Goal: Task Accomplishment & Management: Manage account settings

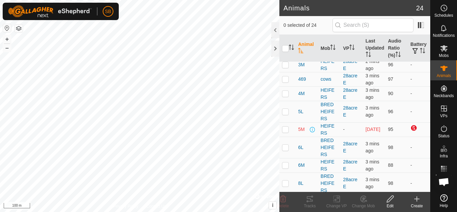
scroll to position [85, 0]
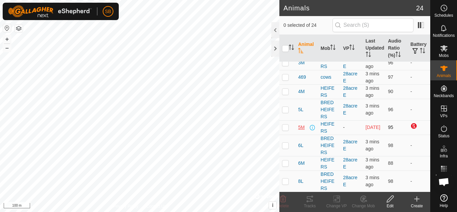
click at [302, 131] on span "5M" at bounding box center [301, 127] width 6 height 7
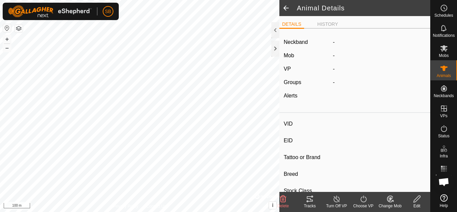
type input "5M"
type input "-"
type input "angus"
type input "-"
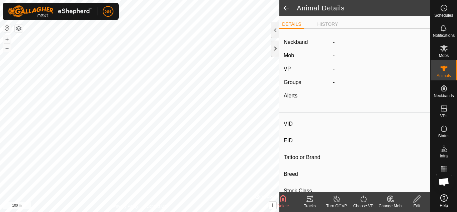
type input "0 kg"
type input "-"
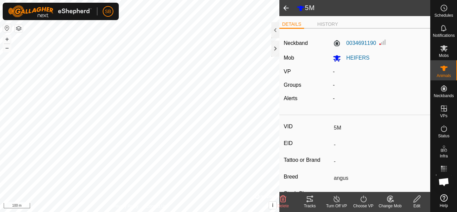
click at [414, 199] on icon at bounding box center [417, 199] width 8 height 8
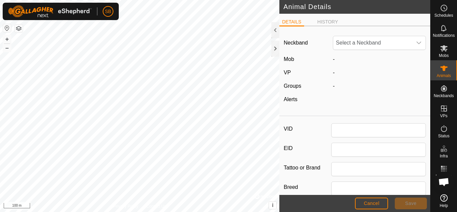
type input "5M"
type input "angus"
type input "0"
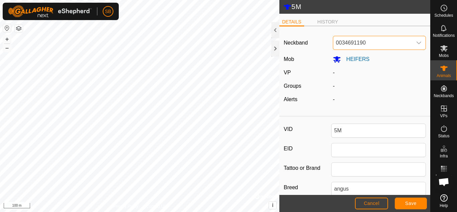
click at [397, 48] on span "0034691190" at bounding box center [372, 42] width 79 height 13
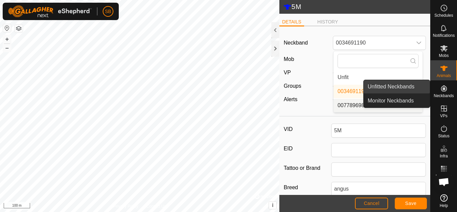
click at [413, 92] on link "Unfitted Neckbands" at bounding box center [397, 86] width 66 height 13
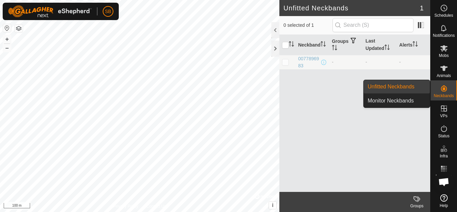
click at [445, 88] on icon at bounding box center [444, 88] width 8 height 8
click at [406, 99] on link "Monitor Neckbands" at bounding box center [397, 100] width 66 height 13
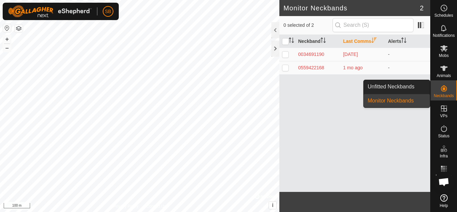
click at [443, 90] on icon at bounding box center [444, 88] width 6 height 6
click at [412, 85] on link "Unfitted Neckbands" at bounding box center [397, 86] width 66 height 13
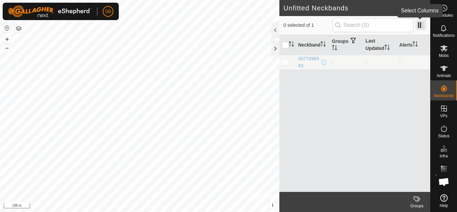
click at [422, 23] on span at bounding box center [421, 25] width 11 height 11
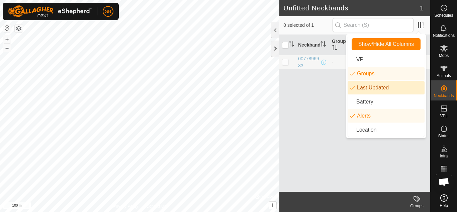
click at [316, 123] on div "Neckband Groups Last Updated Alerts 0077896983 - - -" at bounding box center [354, 113] width 151 height 157
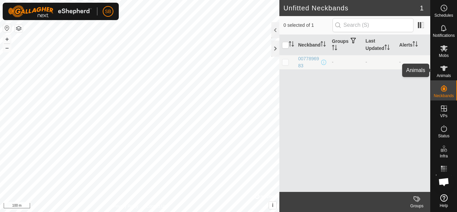
click at [442, 66] on icon at bounding box center [444, 68] width 8 height 8
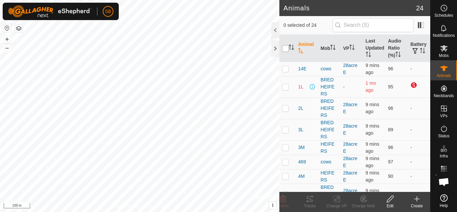
click at [284, 46] on input "checkbox" at bounding box center [285, 48] width 7 height 7
checkbox input "true"
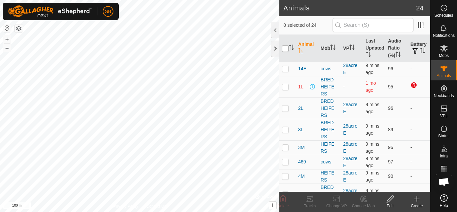
checkbox input "true"
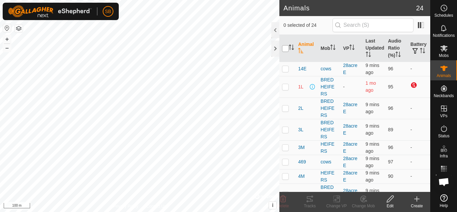
checkbox input "true"
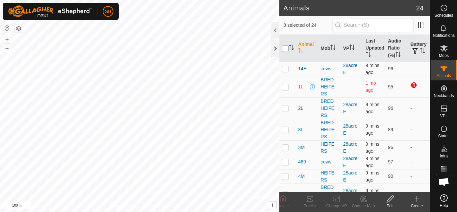
checkbox input "true"
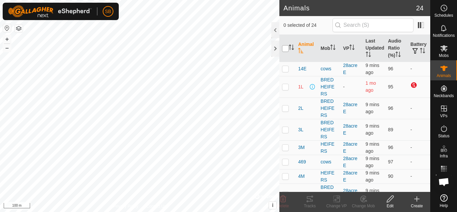
checkbox input "true"
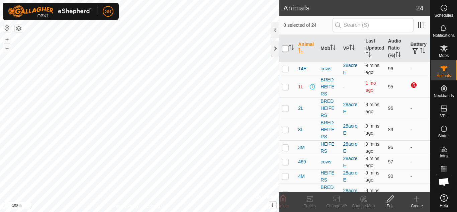
checkbox input "true"
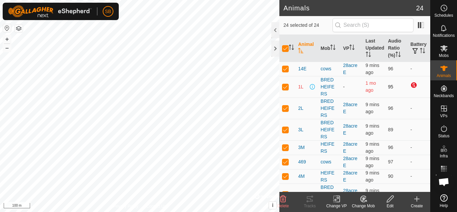
click at [285, 88] on p-checkbox at bounding box center [285, 86] width 7 height 5
checkbox input "false"
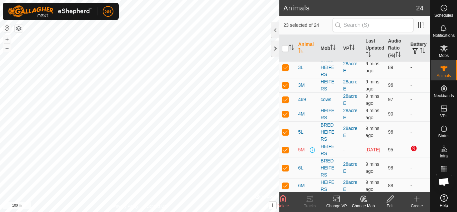
scroll to position [63, 0]
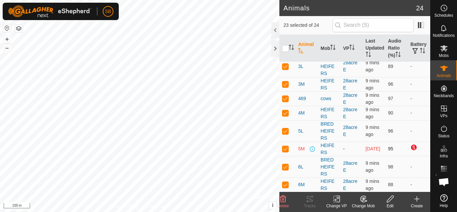
click at [285, 151] on p-checkbox at bounding box center [285, 148] width 7 height 5
checkbox input "false"
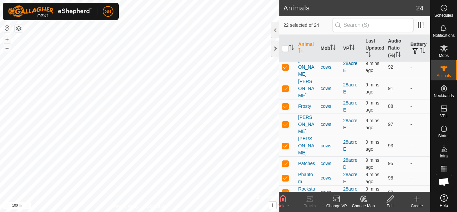
scroll to position [236, 0]
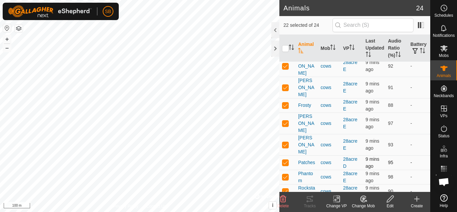
click at [286, 160] on p-checkbox at bounding box center [285, 162] width 7 height 5
checkbox input "false"
click at [335, 204] on div "Change VP" at bounding box center [336, 206] width 27 height 6
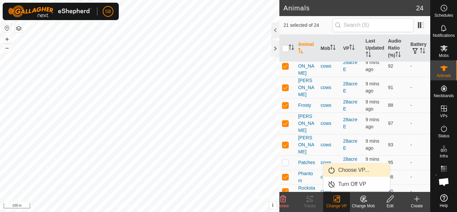
click at [347, 169] on link "Choose VP..." at bounding box center [357, 169] width 66 height 13
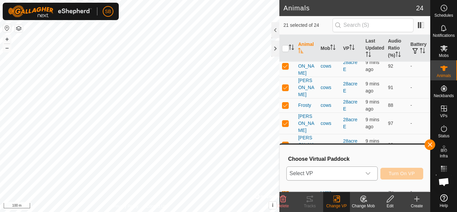
click at [347, 170] on span "Select VP" at bounding box center [324, 173] width 74 height 13
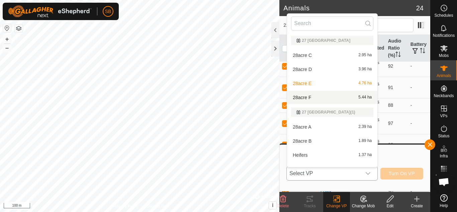
click at [320, 95] on li "28acre F 5.44 ha" at bounding box center [332, 97] width 90 height 13
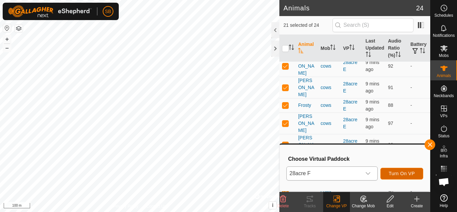
click at [391, 174] on span "Turn On VP" at bounding box center [402, 173] width 26 height 5
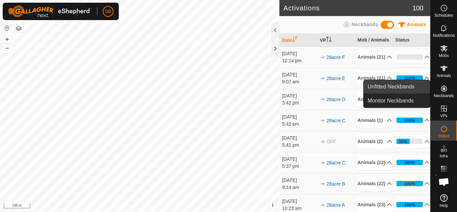
click at [399, 90] on link "Unfitted Neckbands" at bounding box center [397, 86] width 66 height 13
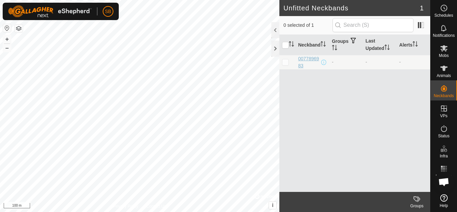
click at [306, 59] on div "0077896983" at bounding box center [309, 62] width 22 height 14
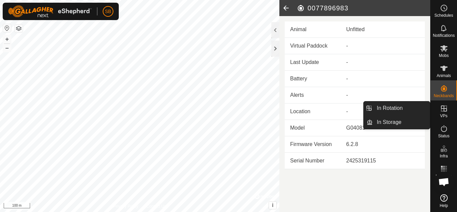
click at [441, 118] on div "VPs" at bounding box center [444, 110] width 26 height 20
click at [399, 111] on link "In Rotation" at bounding box center [401, 107] width 57 height 13
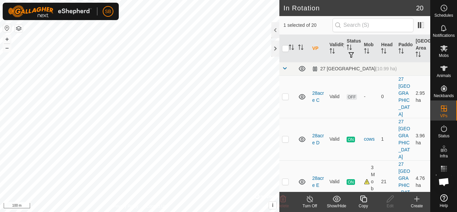
click at [419, 200] on icon at bounding box center [417, 199] width 8 height 8
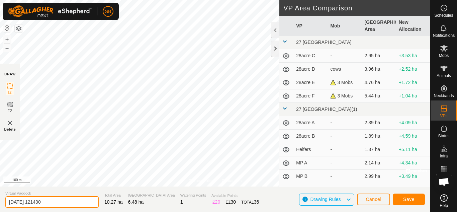
drag, startPoint x: 61, startPoint y: 202, endPoint x: 0, endPoint y: 191, distance: 61.9
click at [0, 191] on section "Virtual Paddock [DATE] 121430 Total Area 10.27 ha Grazing Area 6.48 ha Watering…" at bounding box center [215, 198] width 430 height 25
type input "28acre G"
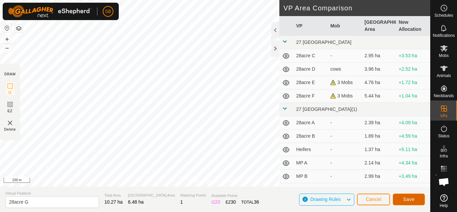
click at [403, 198] on button "Save" at bounding box center [409, 199] width 32 height 12
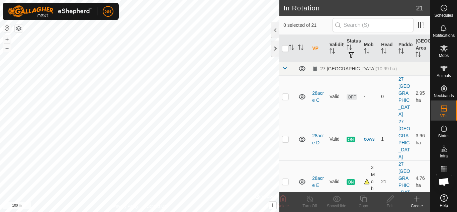
click at [419, 207] on div "Create" at bounding box center [417, 206] width 27 height 6
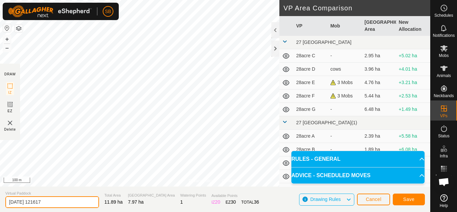
click at [12, 207] on input "[DATE] 121617" at bounding box center [52, 202] width 94 height 12
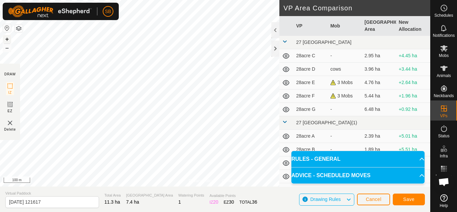
click at [7, 38] on button "+" at bounding box center [7, 39] width 8 height 8
click at [7, 39] on button "+" at bounding box center [7, 39] width 8 height 8
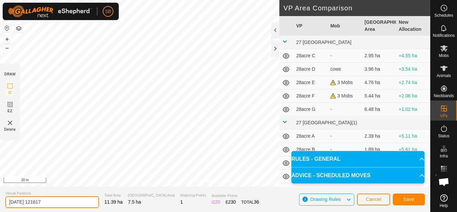
drag, startPoint x: 76, startPoint y: 205, endPoint x: 2, endPoint y: 204, distance: 73.3
click at [2, 204] on section "Virtual Paddock [DATE] 121617 Total Area 11.39 ha Grazing Area 7.5 ha Watering …" at bounding box center [215, 198] width 430 height 25
type input "28acre H"
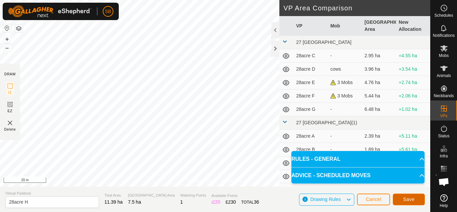
click at [406, 197] on span "Save" at bounding box center [408, 198] width 11 height 5
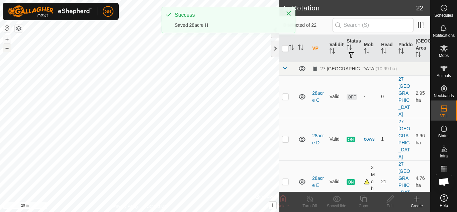
click at [4, 50] on button "–" at bounding box center [7, 48] width 8 height 8
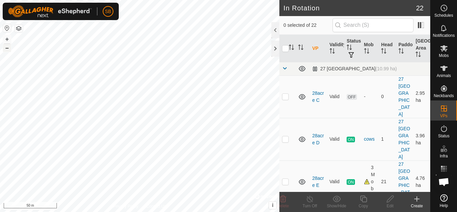
click at [9, 47] on button "–" at bounding box center [7, 48] width 8 height 8
click at [415, 202] on icon at bounding box center [417, 199] width 8 height 8
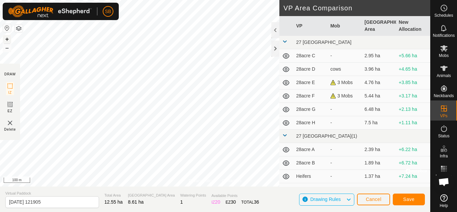
click at [7, 39] on button "+" at bounding box center [7, 39] width 8 height 8
click at [138, 0] on html "SB Schedules Notifications Mobs Animals Neckbands VPs Status Infra Heatmap Help…" at bounding box center [228, 106] width 457 height 212
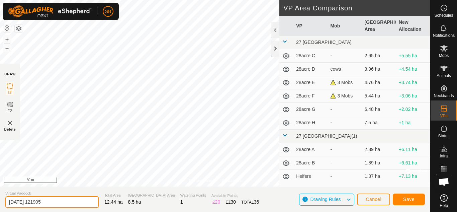
drag, startPoint x: 64, startPoint y: 202, endPoint x: 0, endPoint y: 201, distance: 64.3
click at [0, 201] on section "Virtual Paddock [DATE] 121905 Total Area 12.44 ha Grazing Area 8.5 ha Watering …" at bounding box center [215, 198] width 430 height 25
type input "28acre I"
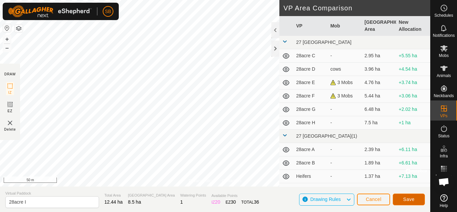
click at [411, 202] on button "Save" at bounding box center [409, 199] width 32 height 12
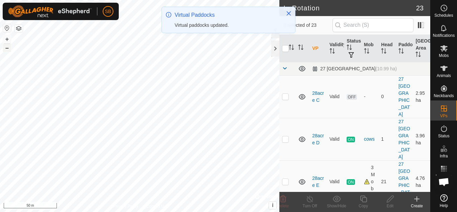
click at [9, 47] on button "–" at bounding box center [7, 48] width 8 height 8
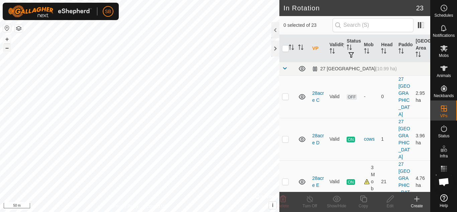
click at [7, 48] on button "–" at bounding box center [7, 48] width 8 height 8
click at [417, 200] on icon at bounding box center [417, 198] width 0 height 5
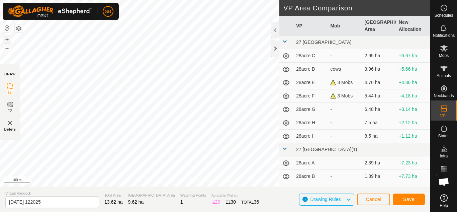
click at [6, 38] on button "+" at bounding box center [7, 39] width 8 height 8
click at [3, 35] on button "+" at bounding box center [7, 39] width 8 height 8
click at [4, 37] on button "+" at bounding box center [7, 39] width 8 height 8
click at [198, 0] on html "SB Schedules Notifications Mobs Animals Neckbands VPs Status Infra Heatmap Help…" at bounding box center [228, 106] width 457 height 212
click at [7, 49] on button "–" at bounding box center [7, 48] width 8 height 8
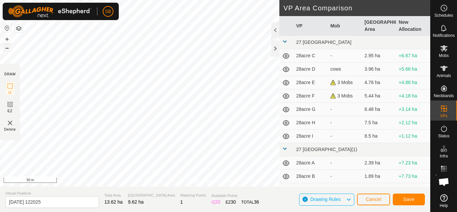
click at [7, 49] on button "–" at bounding box center [7, 48] width 8 height 8
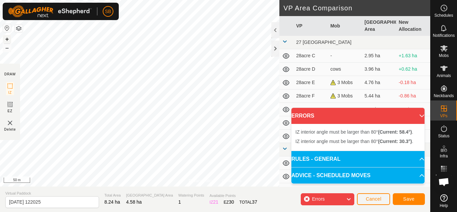
click at [9, 39] on button "+" at bounding box center [7, 39] width 8 height 8
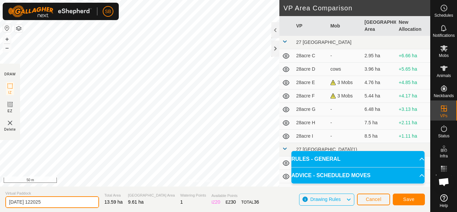
click at [55, 207] on input "[DATE] 122025" at bounding box center [52, 202] width 94 height 12
type input "2"
type input "28acre J"
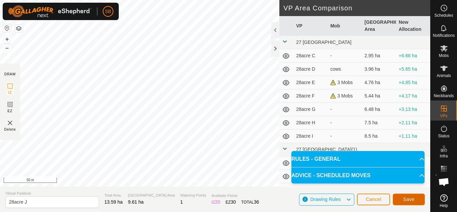
click at [406, 199] on span "Save" at bounding box center [408, 198] width 11 height 5
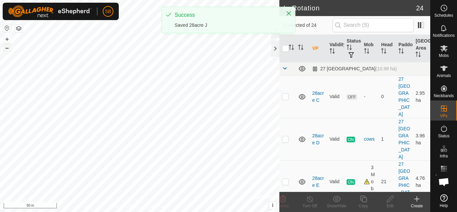
click at [6, 46] on button "–" at bounding box center [7, 48] width 8 height 8
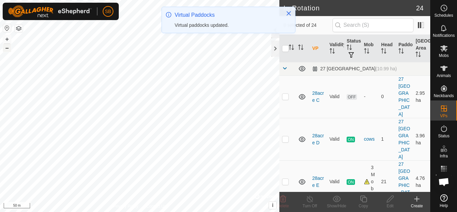
click at [7, 48] on button "–" at bounding box center [7, 48] width 8 height 8
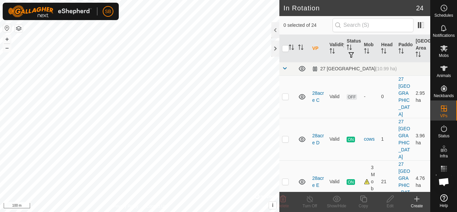
click at [416, 203] on div "Create" at bounding box center [417, 206] width 27 height 6
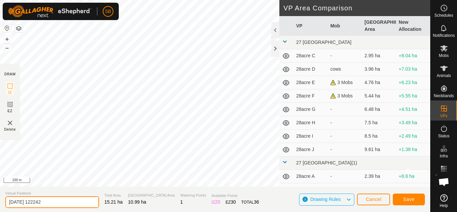
click at [67, 200] on input "[DATE] 122242" at bounding box center [52, 202] width 94 height 12
type input "2"
type input "28acre K"
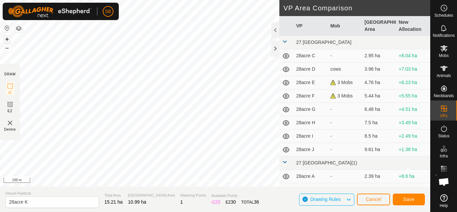
click at [6, 39] on button "+" at bounding box center [7, 39] width 8 height 8
click at [9, 40] on button "+" at bounding box center [7, 39] width 8 height 8
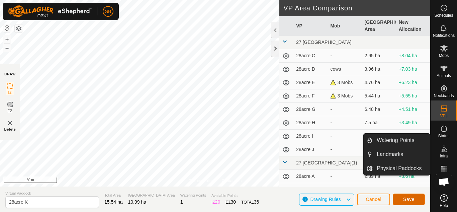
click at [410, 201] on span "Save" at bounding box center [408, 198] width 11 height 5
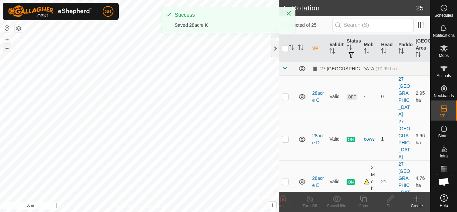
click at [7, 48] on button "–" at bounding box center [7, 48] width 8 height 8
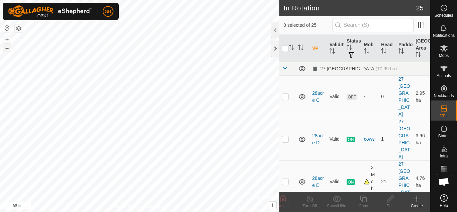
click at [7, 48] on button "–" at bounding box center [7, 48] width 8 height 8
click at [317, 133] on link "28acre D" at bounding box center [318, 139] width 12 height 12
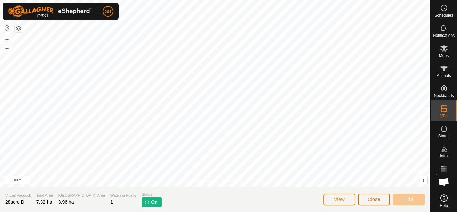
click at [368, 197] on span "Close" at bounding box center [374, 198] width 13 height 5
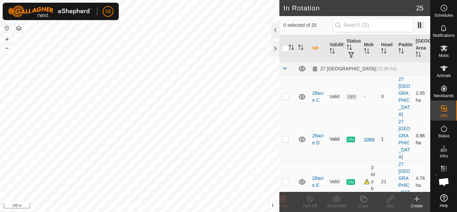
click at [366, 136] on div "cows" at bounding box center [370, 139] width 12 height 7
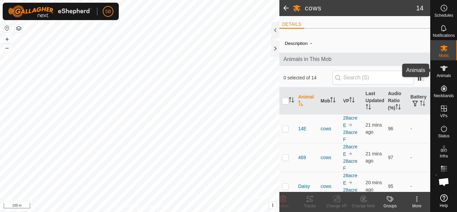
click at [444, 67] on icon at bounding box center [443, 68] width 7 height 5
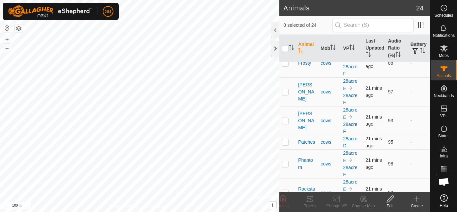
scroll to position [426, 0]
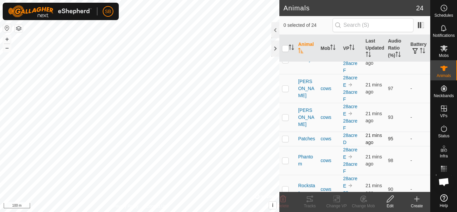
click at [284, 141] on p-checkbox at bounding box center [285, 138] width 7 height 5
checkbox input "true"
click at [337, 197] on icon at bounding box center [337, 199] width 8 height 8
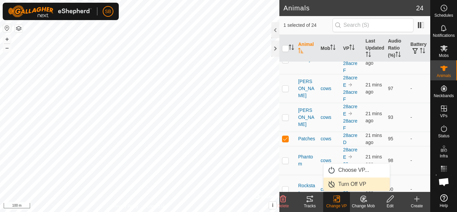
click at [348, 182] on link "Turn Off VP" at bounding box center [357, 183] width 66 height 13
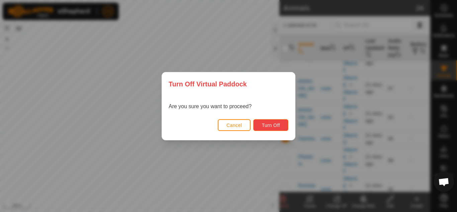
click at [260, 126] on button "Turn Off" at bounding box center [270, 125] width 35 height 12
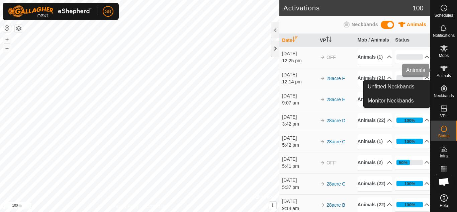
click at [445, 68] on icon at bounding box center [443, 68] width 7 height 5
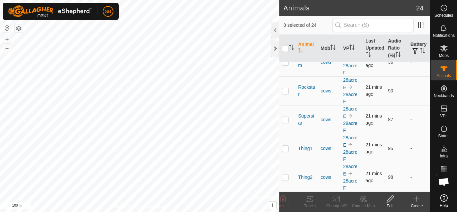
scroll to position [539, 0]
click at [310, 135] on div "Animals 24 0 selected of 24 Animal Mob VP Last Updated Audio Ratio (%) Battery …" at bounding box center [215, 106] width 430 height 212
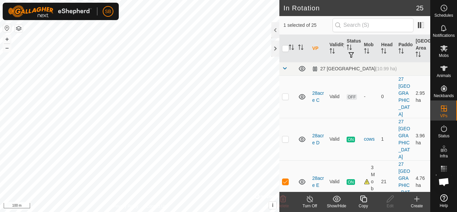
checkbox input "false"
checkbox input "true"
